Goal: Find specific page/section: Find specific page/section

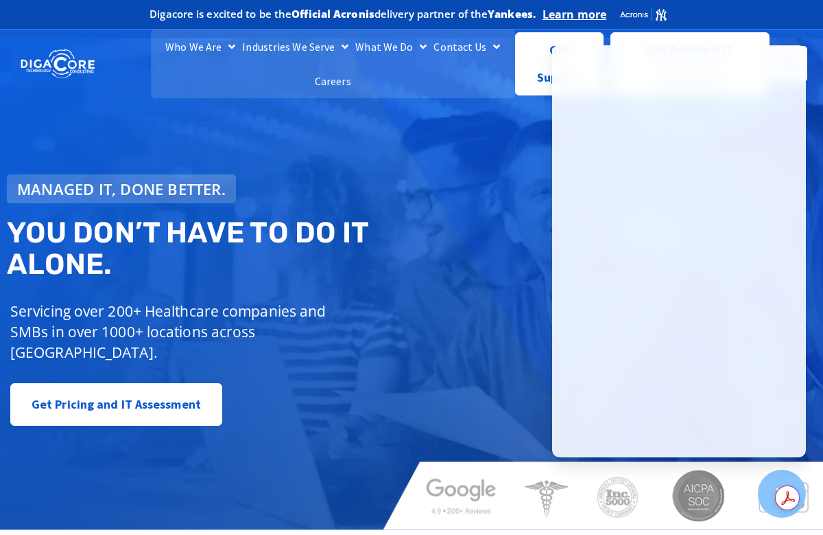
click at [478, 159] on div "Managed IT, done better. You don’t have to do IT alone. Servicing over 200+ Hea…" at bounding box center [411, 284] width 823 height 492
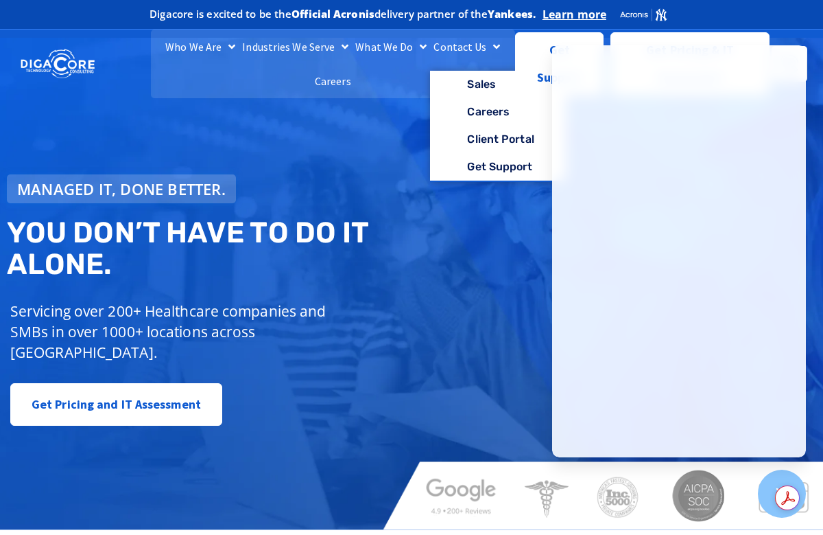
click at [462, 46] on link "Contact Us" at bounding box center [466, 47] width 73 height 34
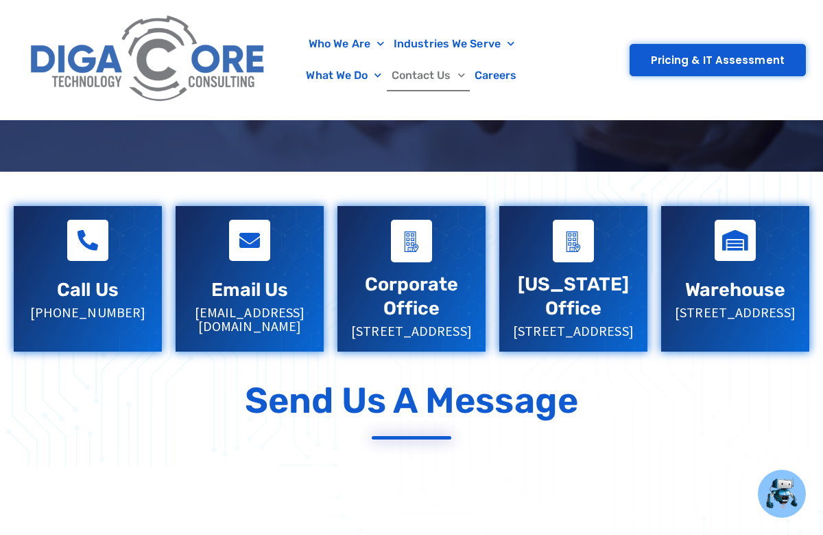
scroll to position [266, 0]
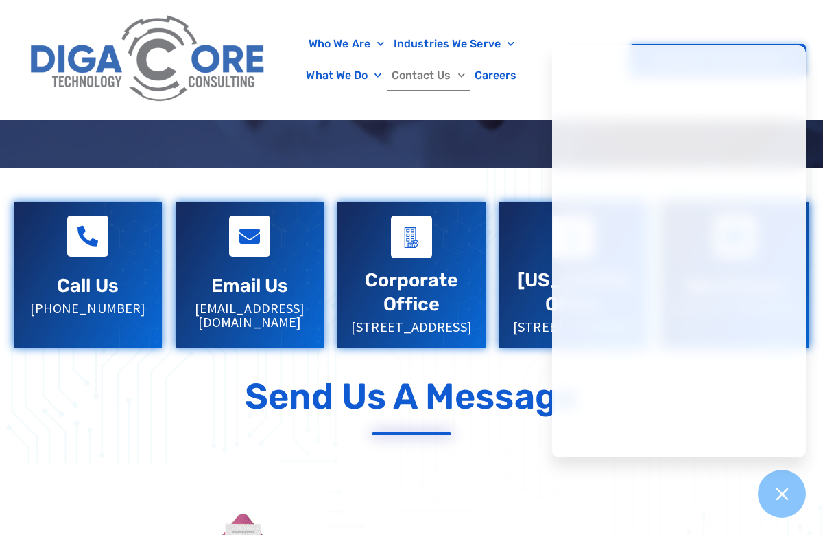
click at [597, 14] on div "Who We Are About Us Our Leadership Testimonials Blog Industries We Serve Health…" at bounding box center [411, 59] width 789 height 119
click at [784, 496] on icon at bounding box center [782, 493] width 12 height 12
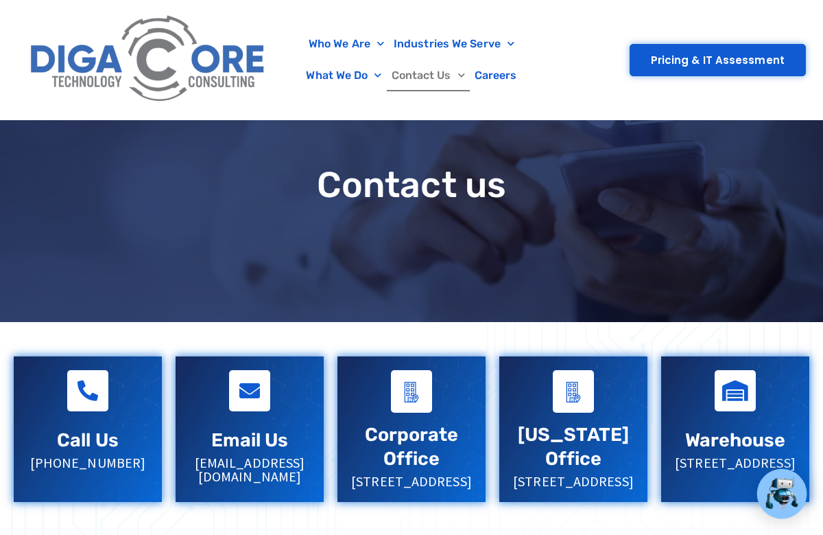
scroll to position [0, 0]
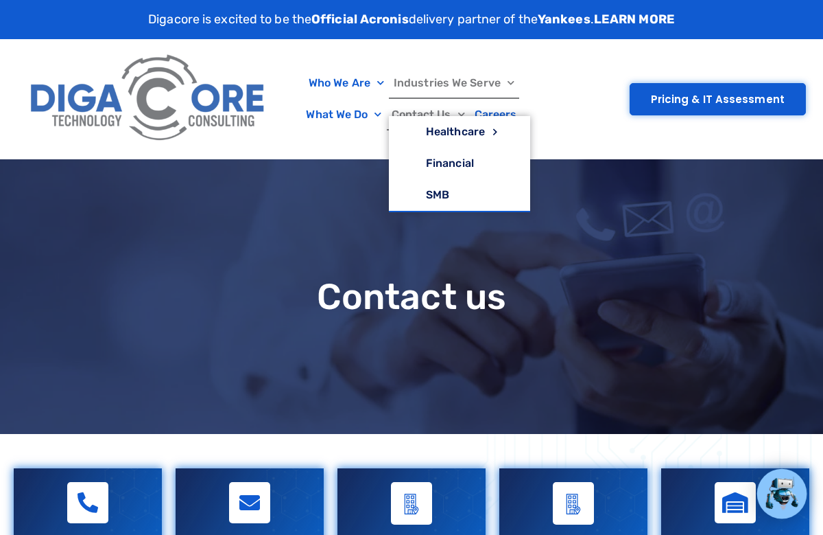
click at [425, 73] on link "Industries We Serve" at bounding box center [454, 83] width 130 height 32
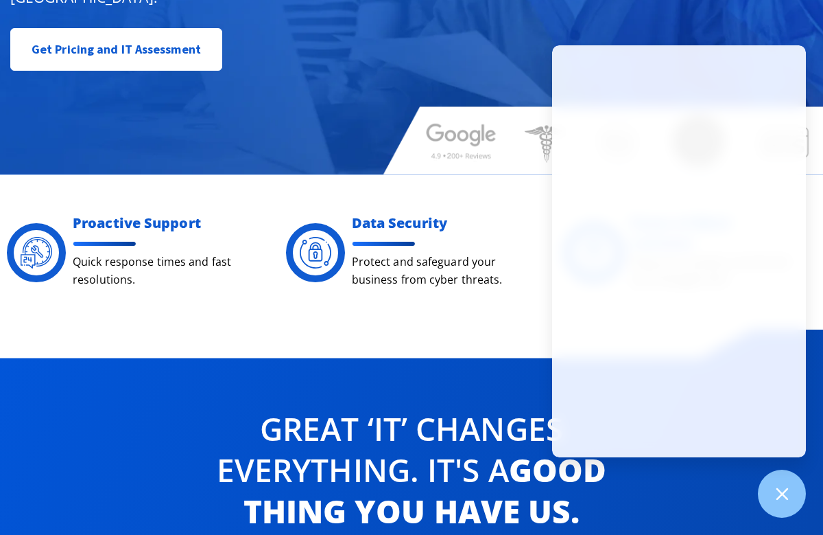
scroll to position [361, 0]
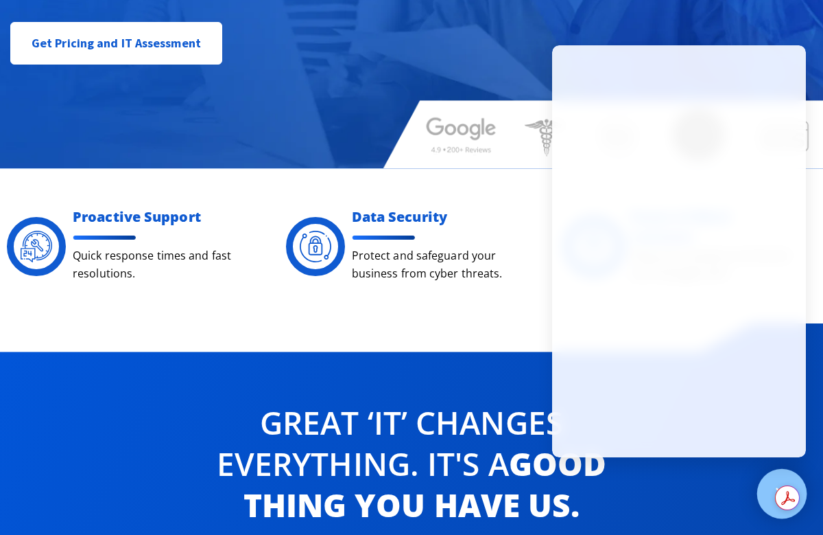
click at [784, 482] on div at bounding box center [783, 494] width 50 height 50
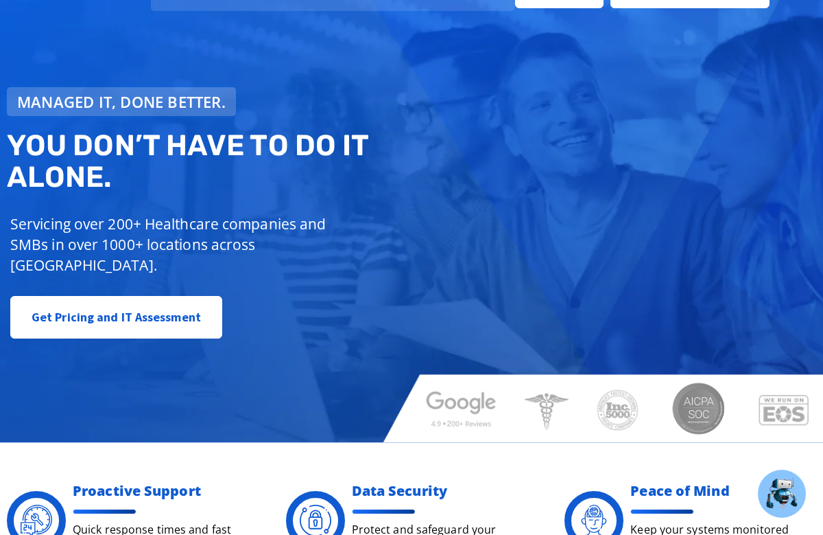
scroll to position [0, 0]
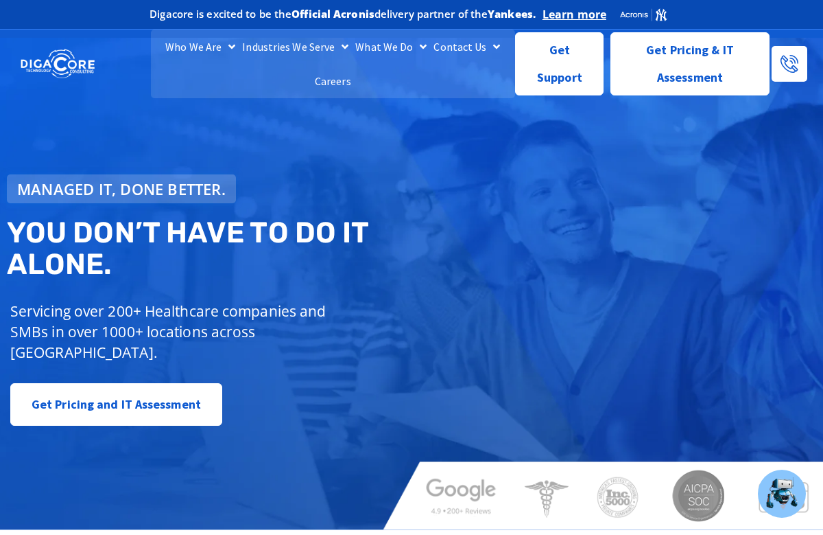
click at [328, 85] on link "Careers" at bounding box center [333, 81] width 43 height 34
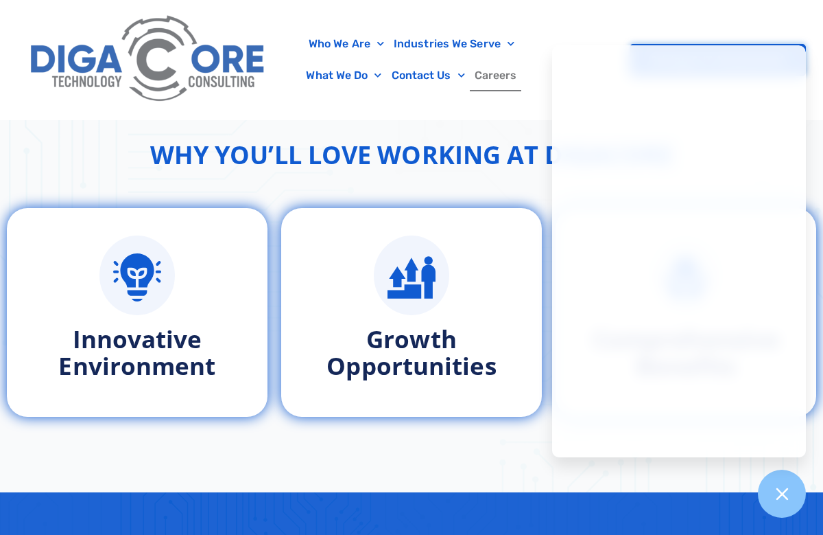
scroll to position [670, 0]
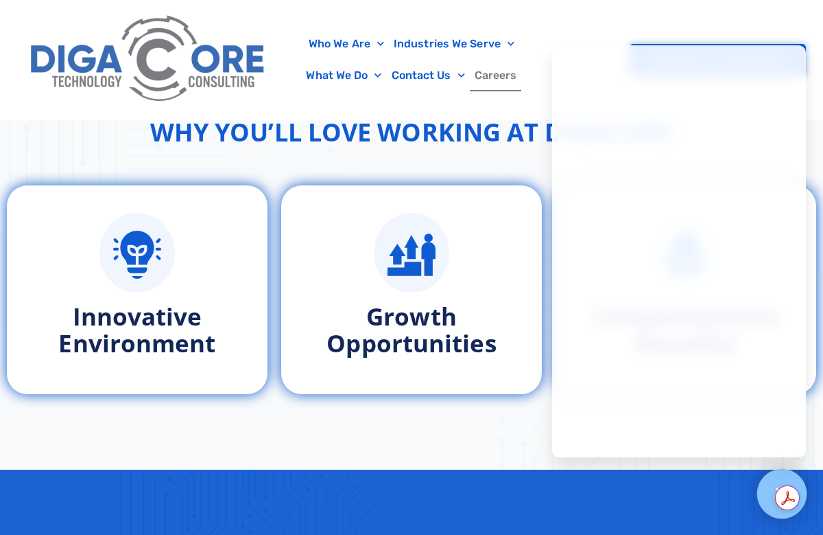
click at [777, 492] on icon at bounding box center [782, 493] width 18 height 18
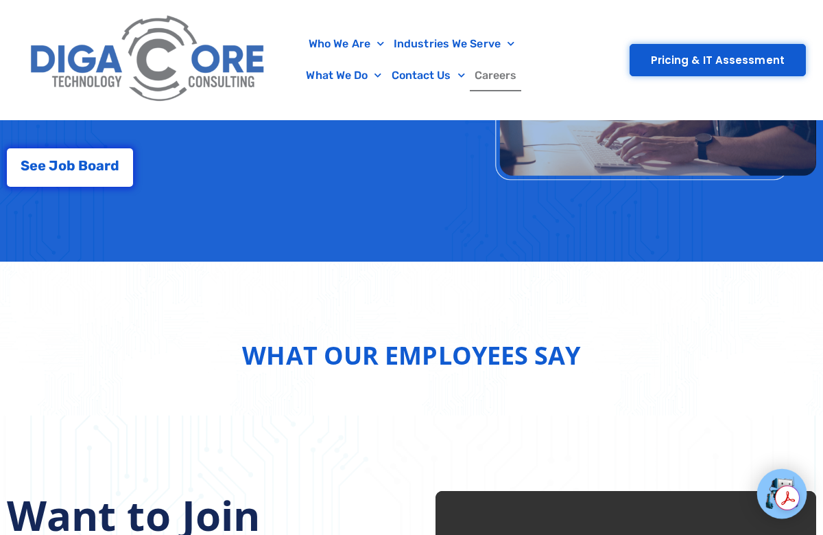
scroll to position [1367, 0]
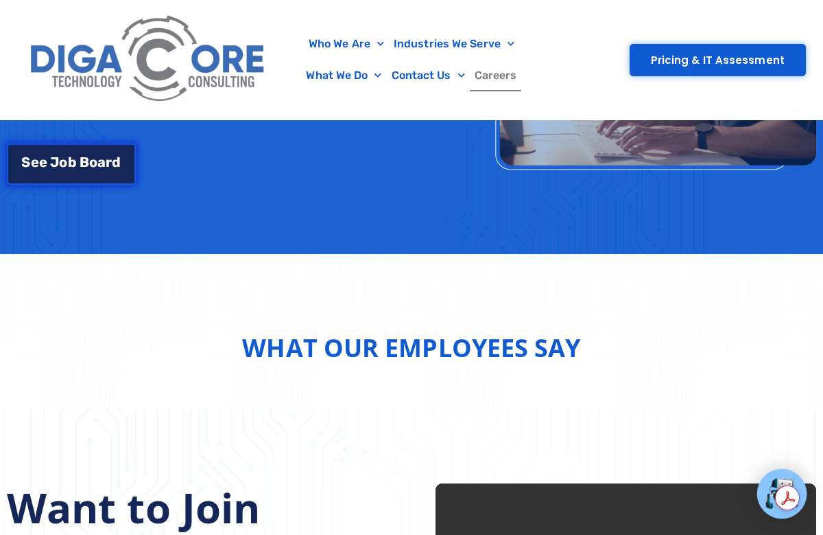
click at [110, 164] on span "r" at bounding box center [109, 162] width 6 height 14
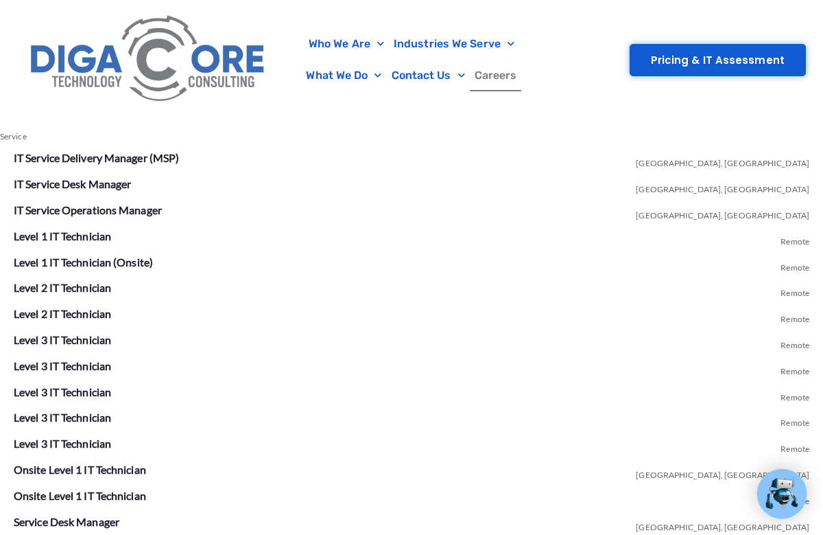
scroll to position [2401, 0]
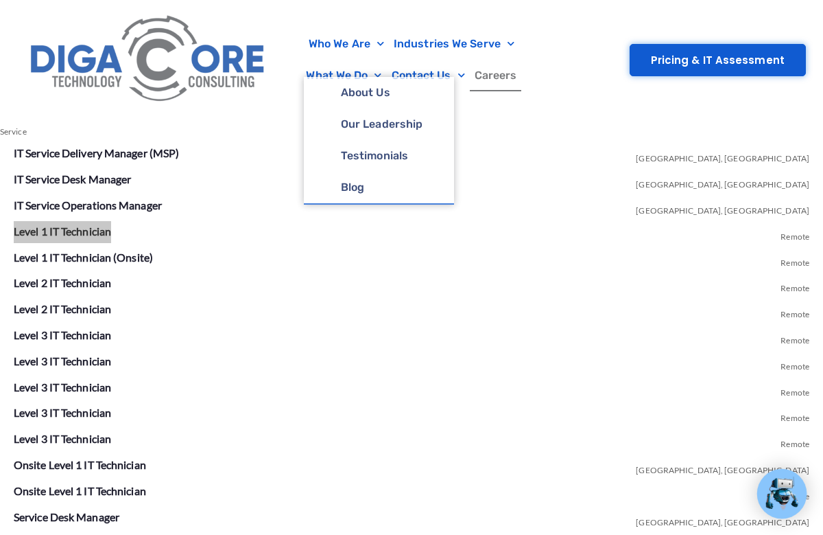
drag, startPoint x: 98, startPoint y: 226, endPoint x: 390, endPoint y: 5, distance: 366.3
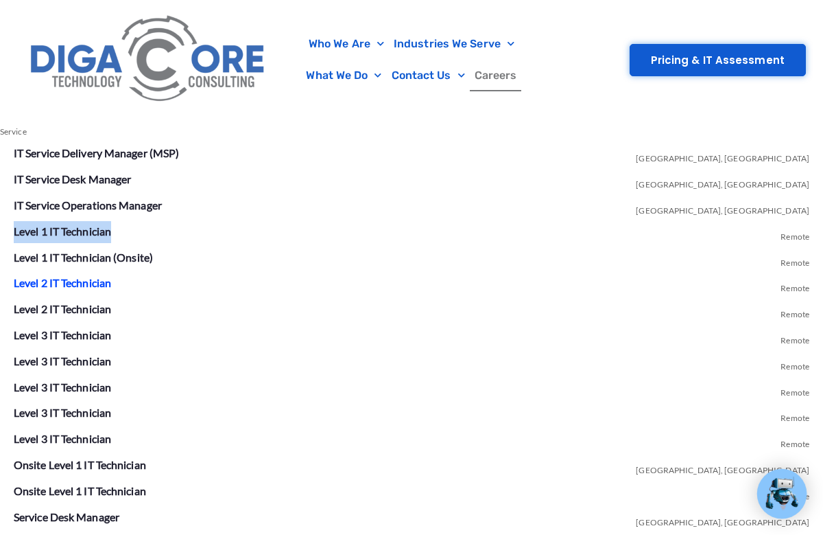
click at [74, 279] on link "Level 2 IT Technician" at bounding box center [62, 282] width 97 height 13
